Goal: Task Accomplishment & Management: Manage account settings

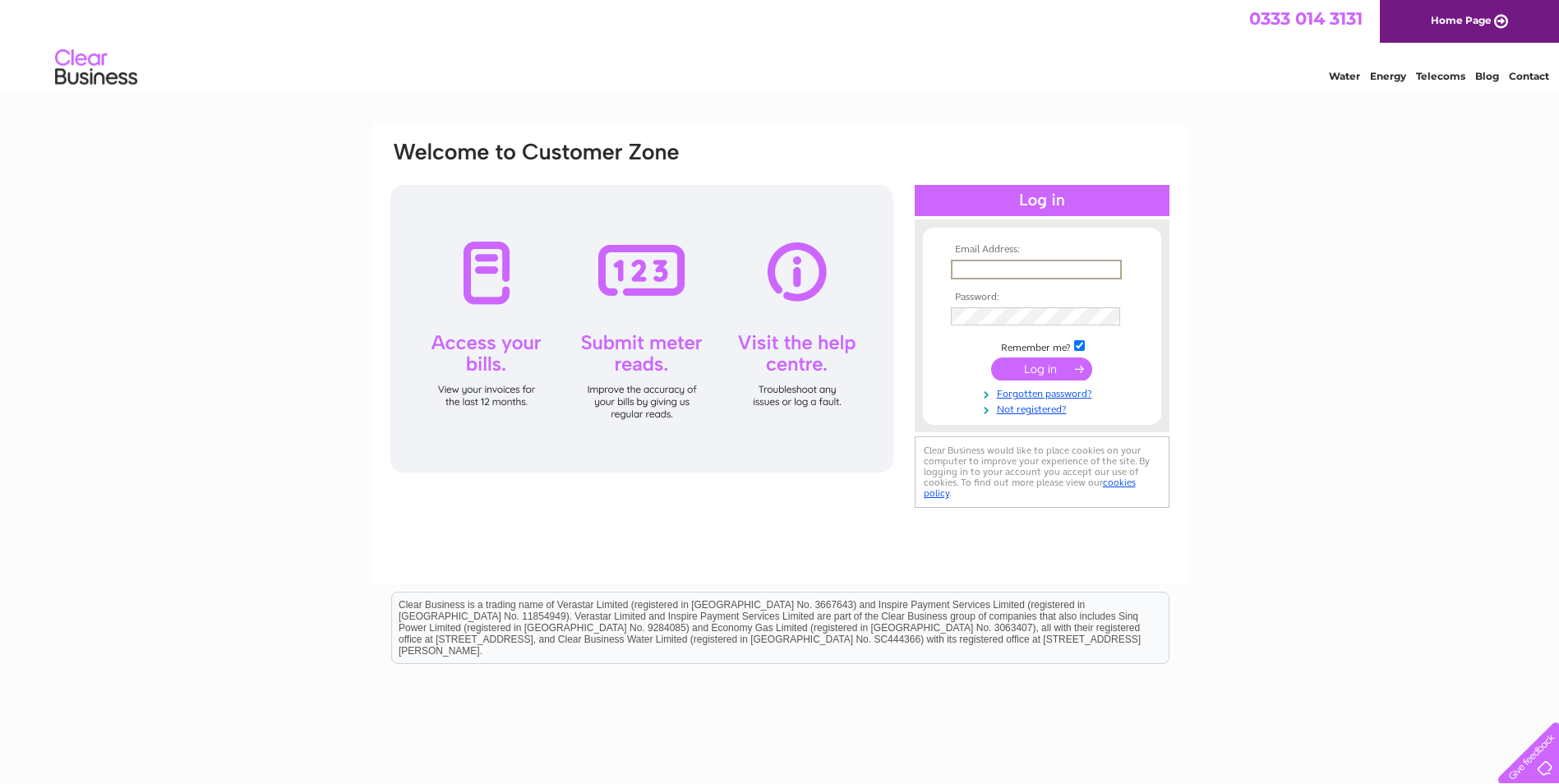
click at [982, 263] on input "text" at bounding box center [1036, 270] width 171 height 20
click at [981, 262] on input "text" at bounding box center [1036, 270] width 171 height 20
type input "[EMAIL_ADDRESS][DOMAIN_NAME]"
click at [991, 357] on input "submit" at bounding box center [1042, 369] width 101 height 23
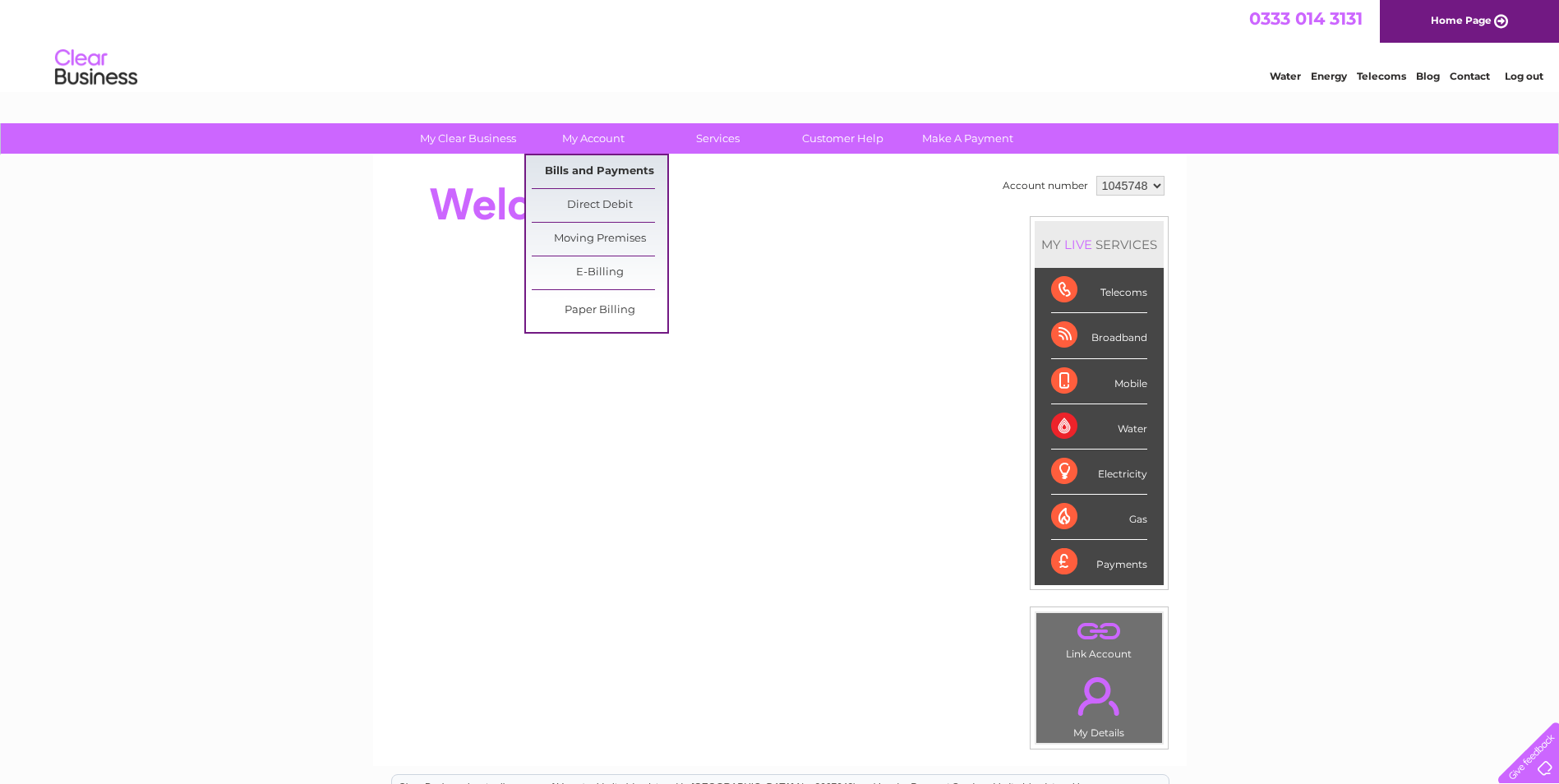
click at [592, 162] on link "Bills and Payments" at bounding box center [599, 171] width 135 height 32
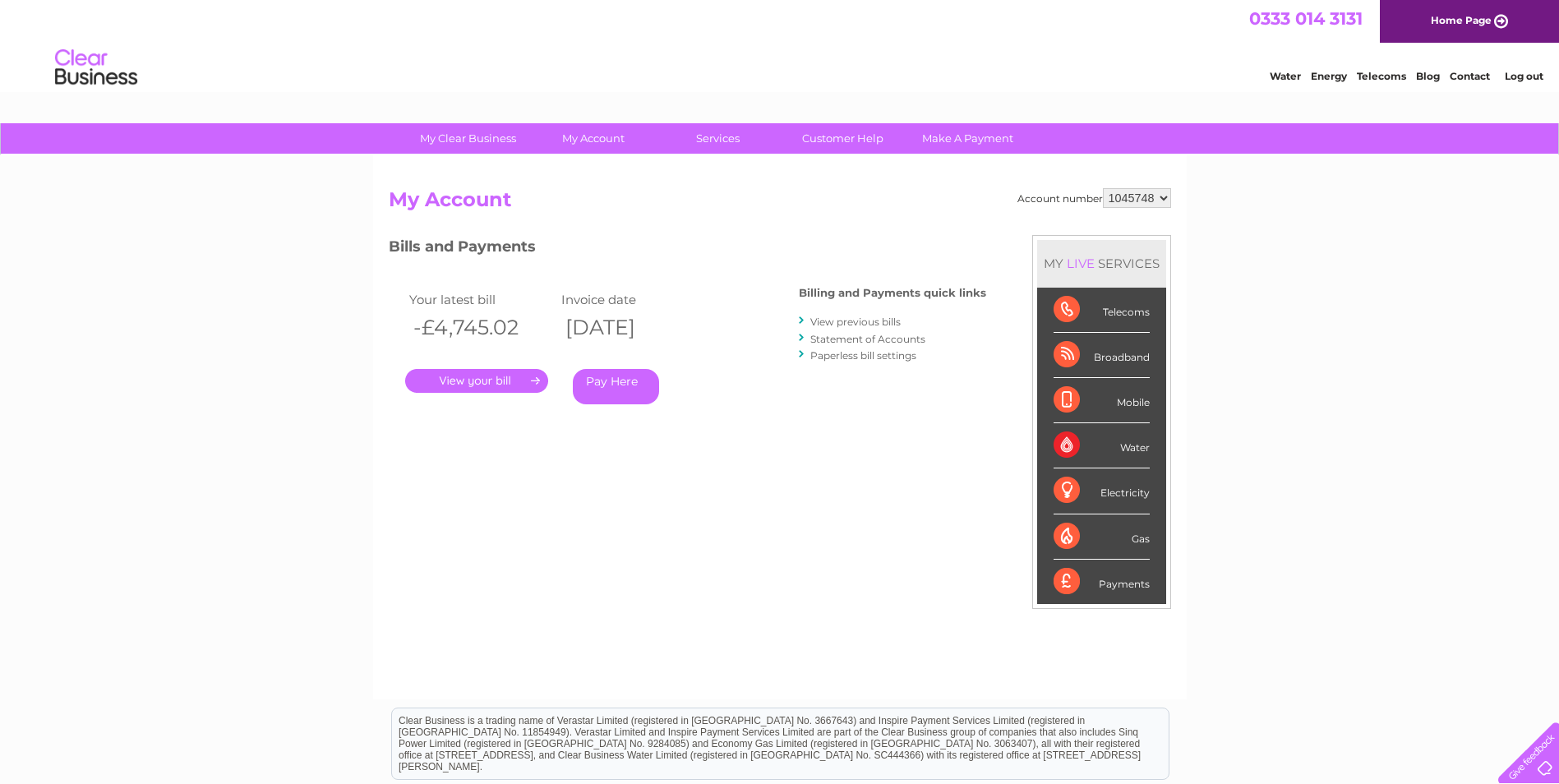
click at [498, 386] on link "." at bounding box center [476, 380] width 143 height 24
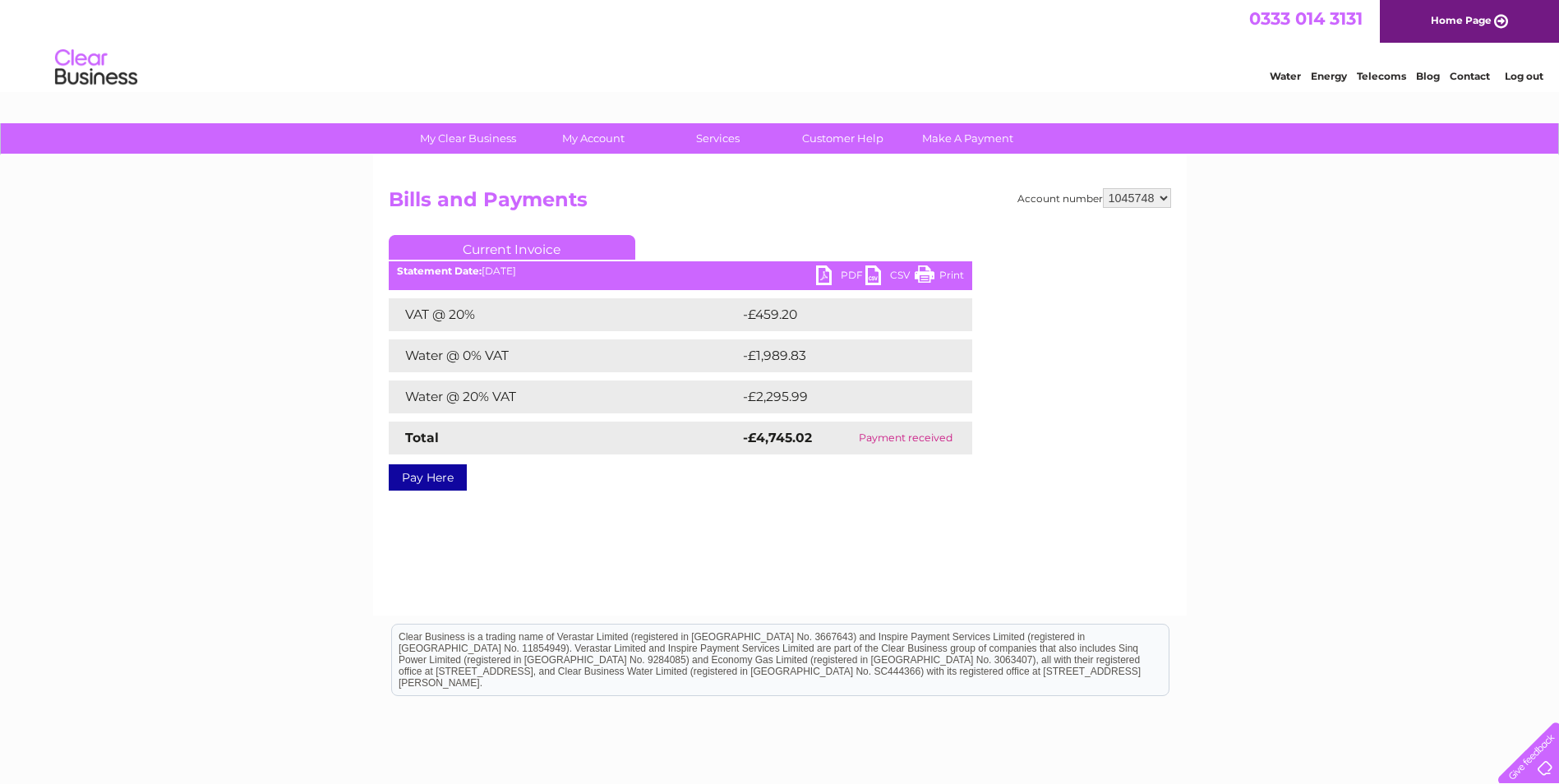
drag, startPoint x: 923, startPoint y: 271, endPoint x: 152, endPoint y: 56, distance: 800.4
click at [923, 271] on link "Print" at bounding box center [940, 277] width 50 height 24
click at [955, 273] on link "Print" at bounding box center [940, 277] width 50 height 24
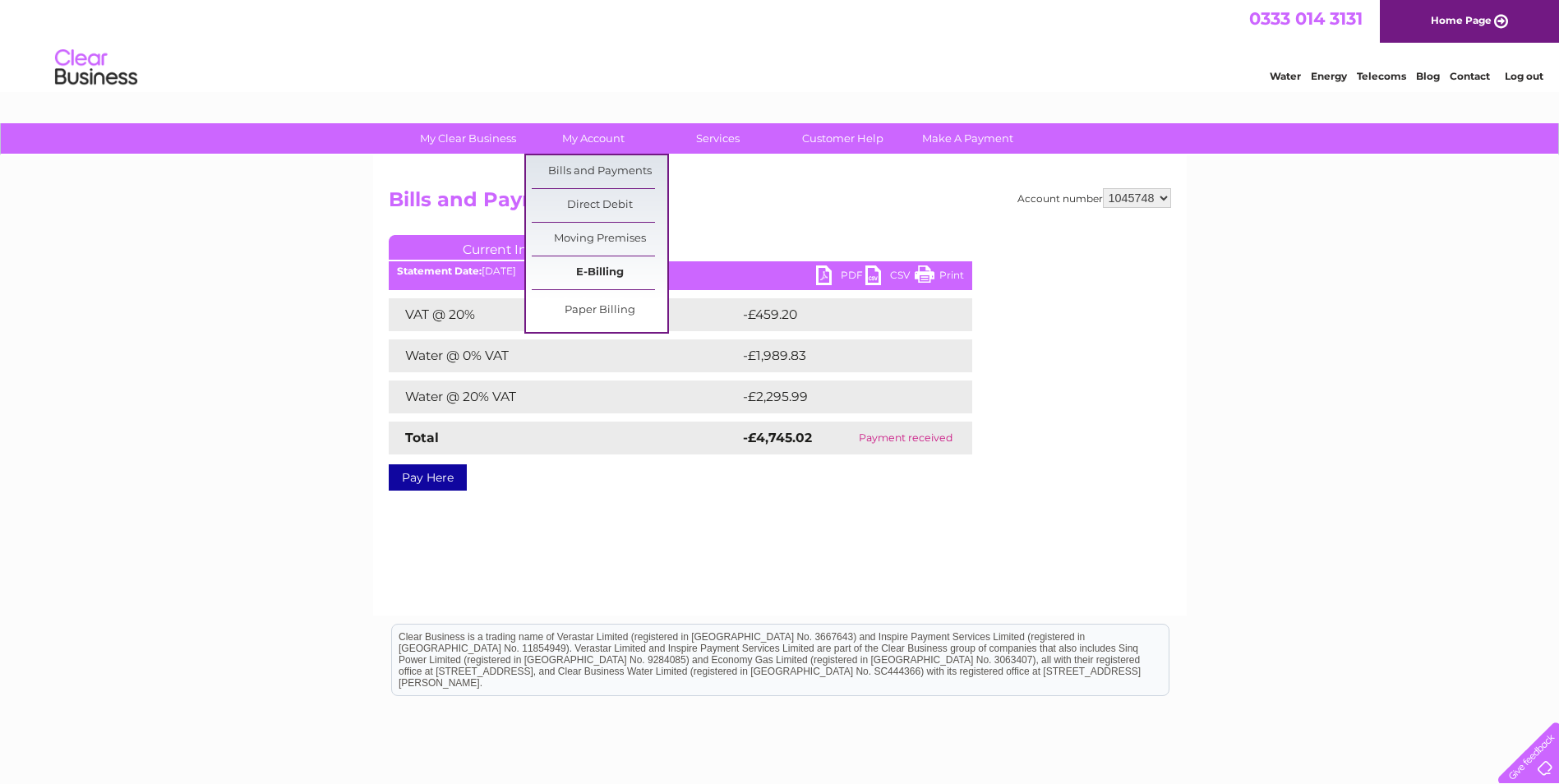
click at [606, 265] on link "E-Billing" at bounding box center [599, 272] width 135 height 32
